Goal: Navigation & Orientation: Go to known website

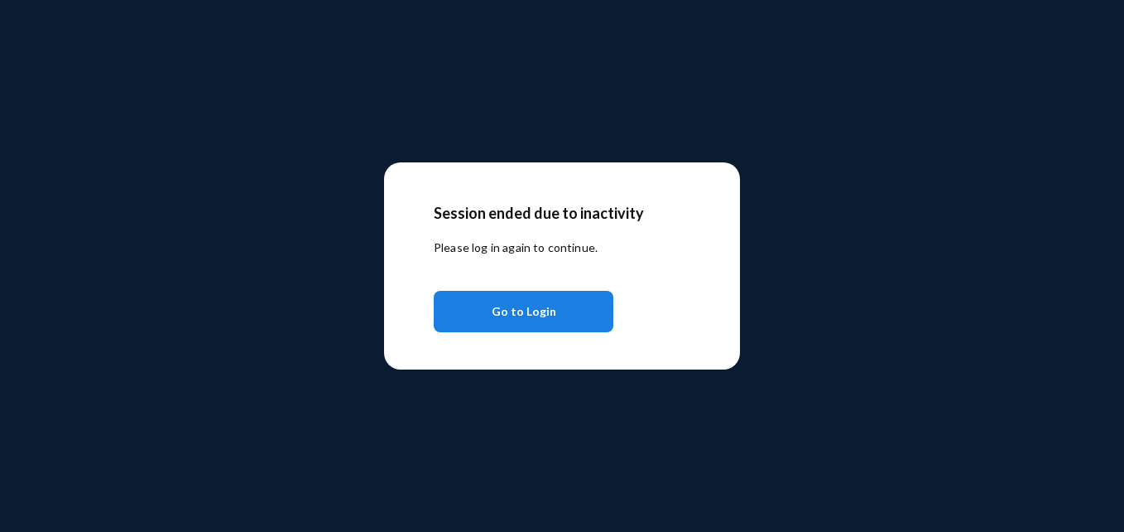
click at [575, 310] on button "Go to Login" at bounding box center [524, 311] width 180 height 41
